Goal: Transaction & Acquisition: Purchase product/service

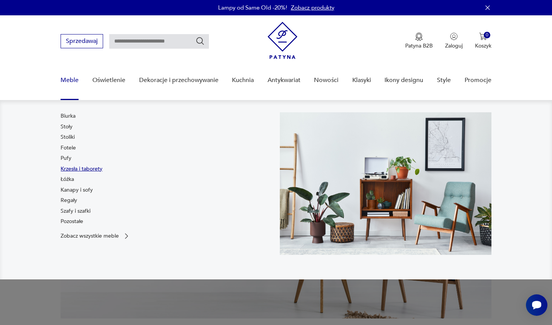
click at [73, 170] on link "Krzesła i taborety" at bounding box center [82, 169] width 42 height 8
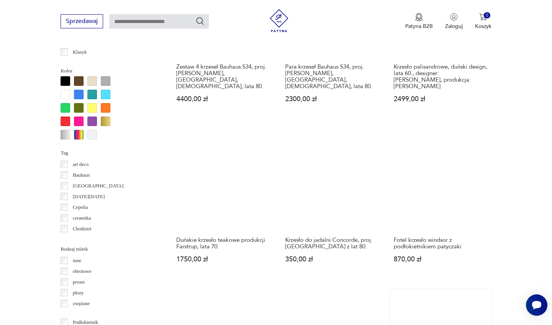
scroll to position [723, 0]
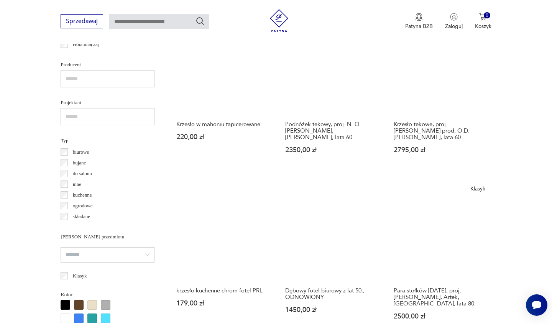
scroll to position [502, 0]
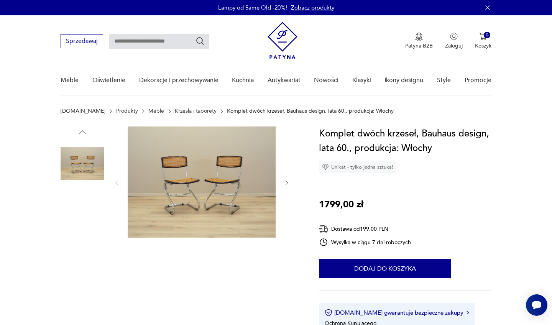
click at [83, 245] on img at bounding box center [83, 262] width 44 height 44
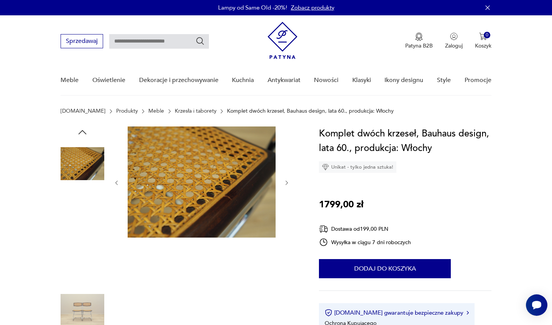
click at [82, 233] on img at bounding box center [83, 213] width 44 height 44
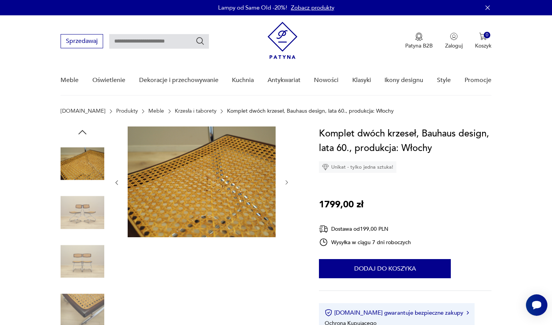
click at [83, 255] on img at bounding box center [83, 262] width 44 height 44
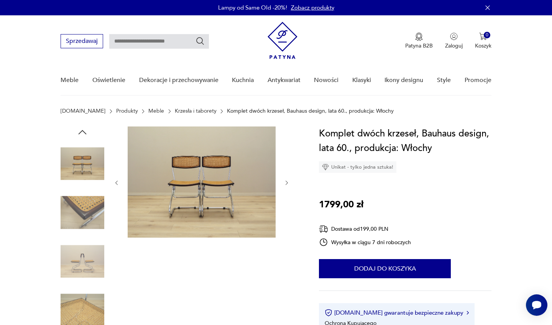
click at [87, 170] on img at bounding box center [83, 164] width 44 height 44
click at [84, 229] on img at bounding box center [83, 213] width 44 height 44
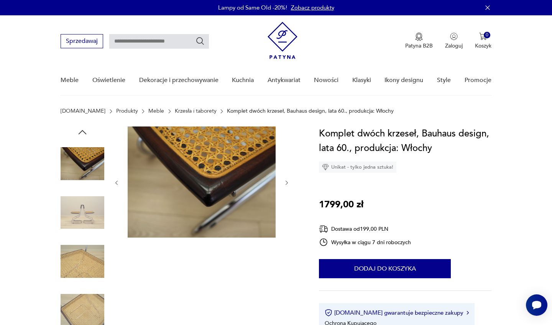
click at [86, 251] on img at bounding box center [83, 262] width 44 height 44
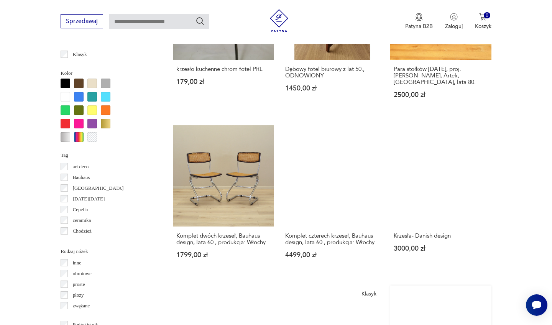
scroll to position [721, 0]
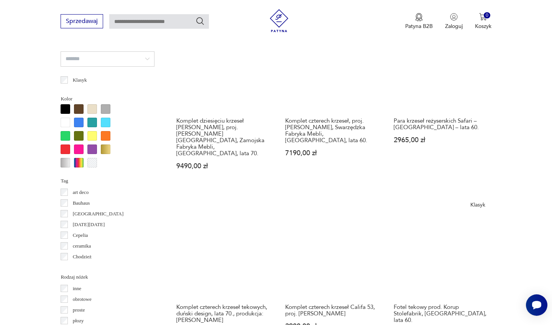
scroll to position [695, 0]
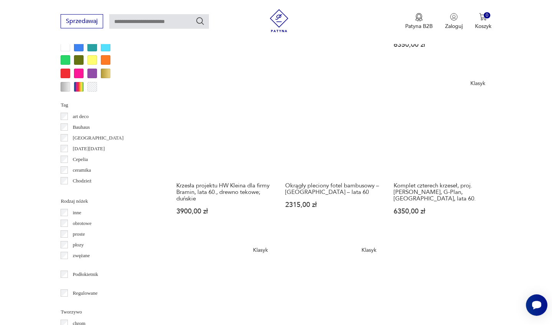
scroll to position [765, 0]
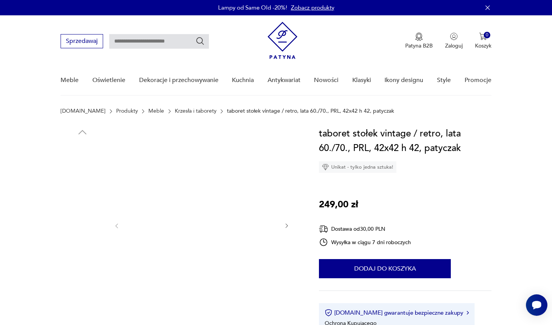
click at [77, 218] on img at bounding box center [83, 213] width 44 height 44
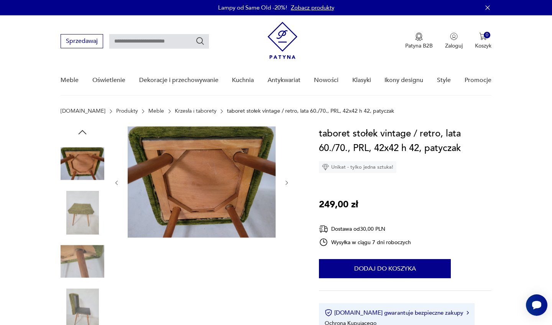
click at [77, 229] on img at bounding box center [83, 213] width 44 height 44
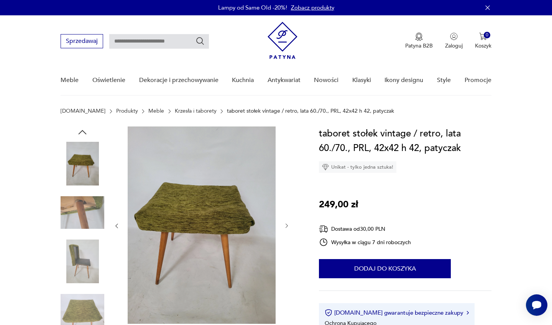
click at [80, 240] on img at bounding box center [83, 262] width 44 height 44
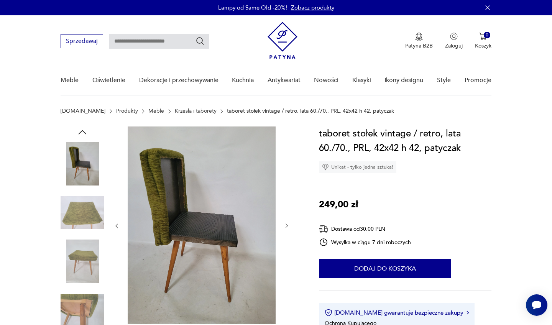
click at [81, 249] on img at bounding box center [83, 262] width 44 height 44
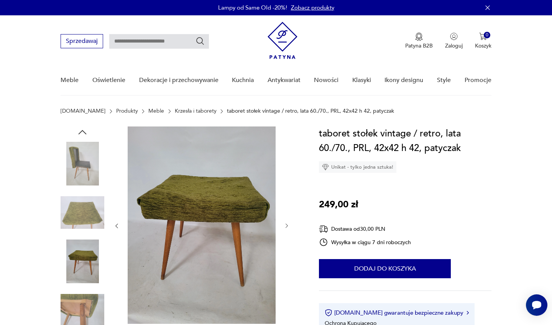
click at [81, 257] on img at bounding box center [83, 262] width 44 height 44
click at [84, 294] on img at bounding box center [83, 311] width 44 height 44
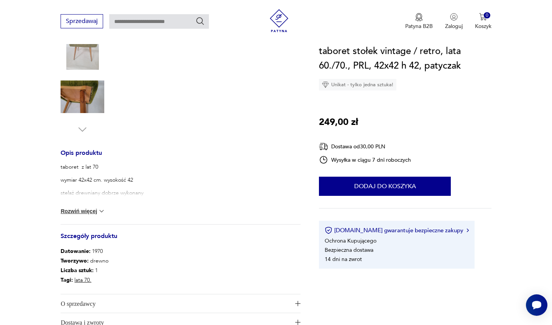
scroll to position [214, 0]
click at [96, 209] on button "Rozwiń więcej" at bounding box center [83, 211] width 44 height 8
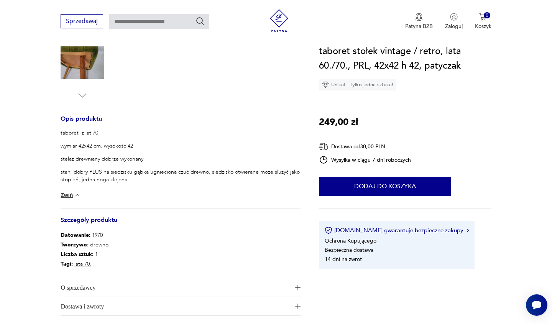
scroll to position [267, 0]
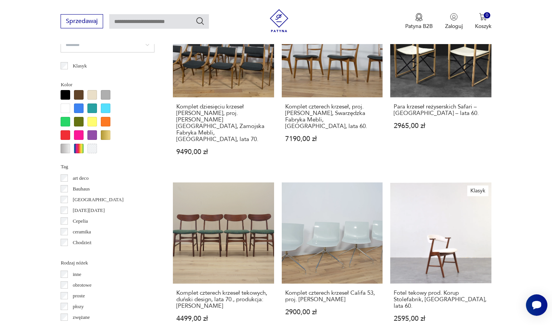
scroll to position [709, 0]
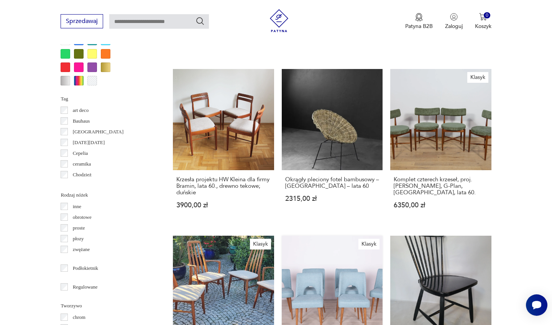
scroll to position [776, 0]
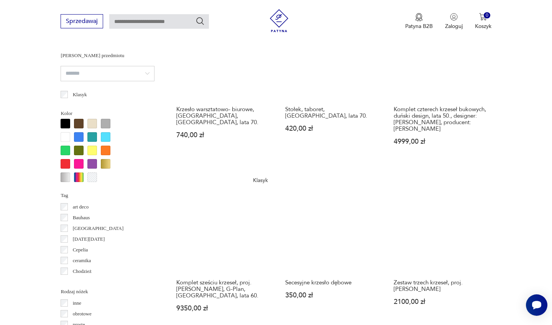
scroll to position [682, 0]
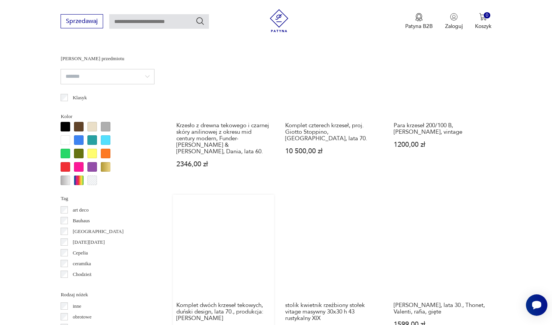
scroll to position [677, 0]
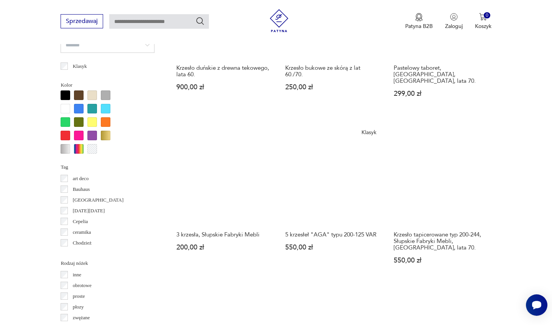
scroll to position [708, 0]
